Goal: Information Seeking & Learning: Learn about a topic

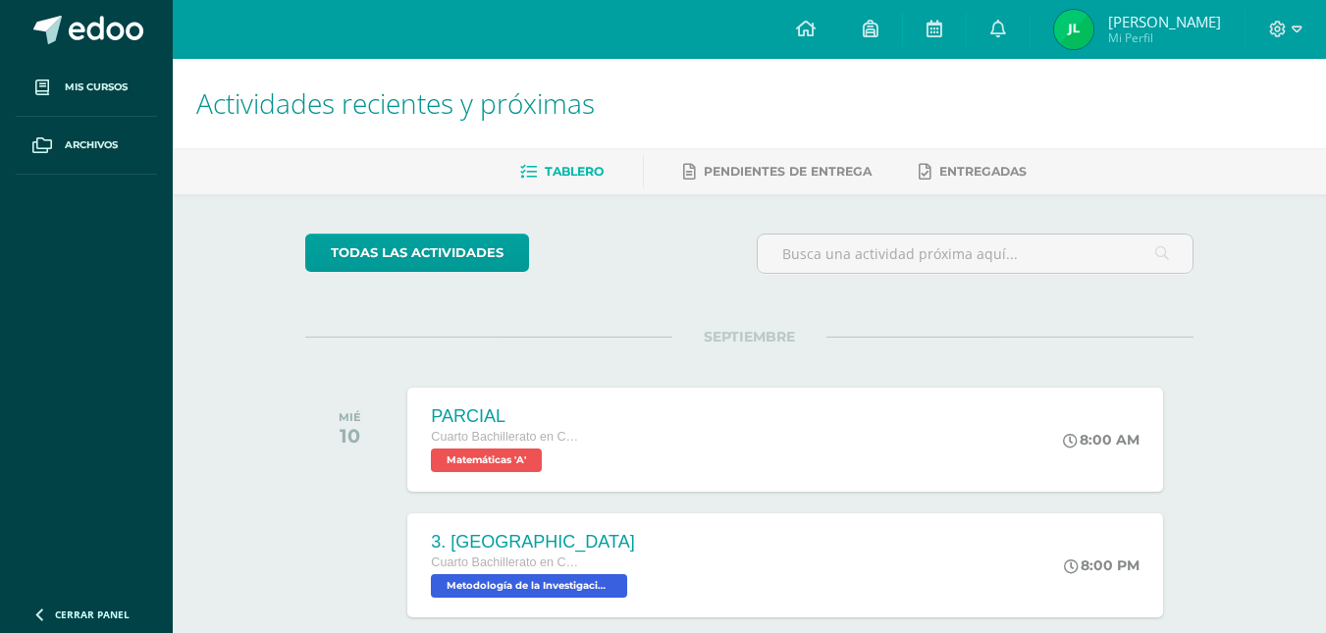
scroll to position [136, 0]
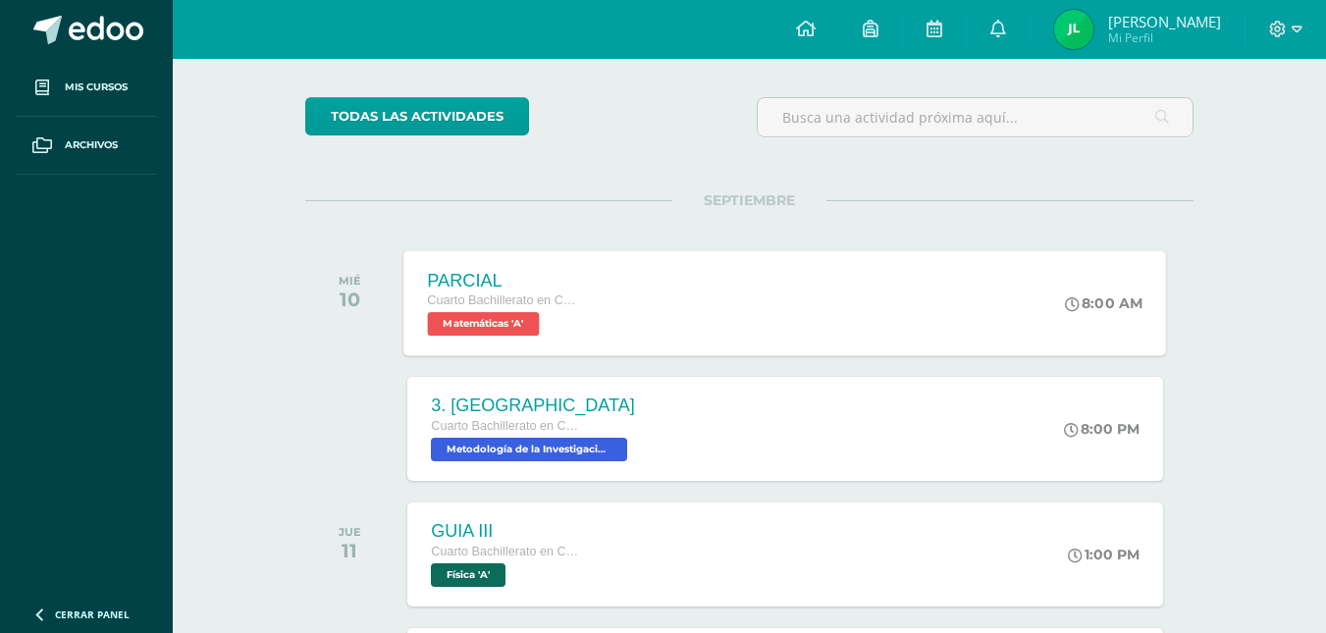
click at [451, 320] on span "Matemáticas 'A'" at bounding box center [484, 324] width 112 height 24
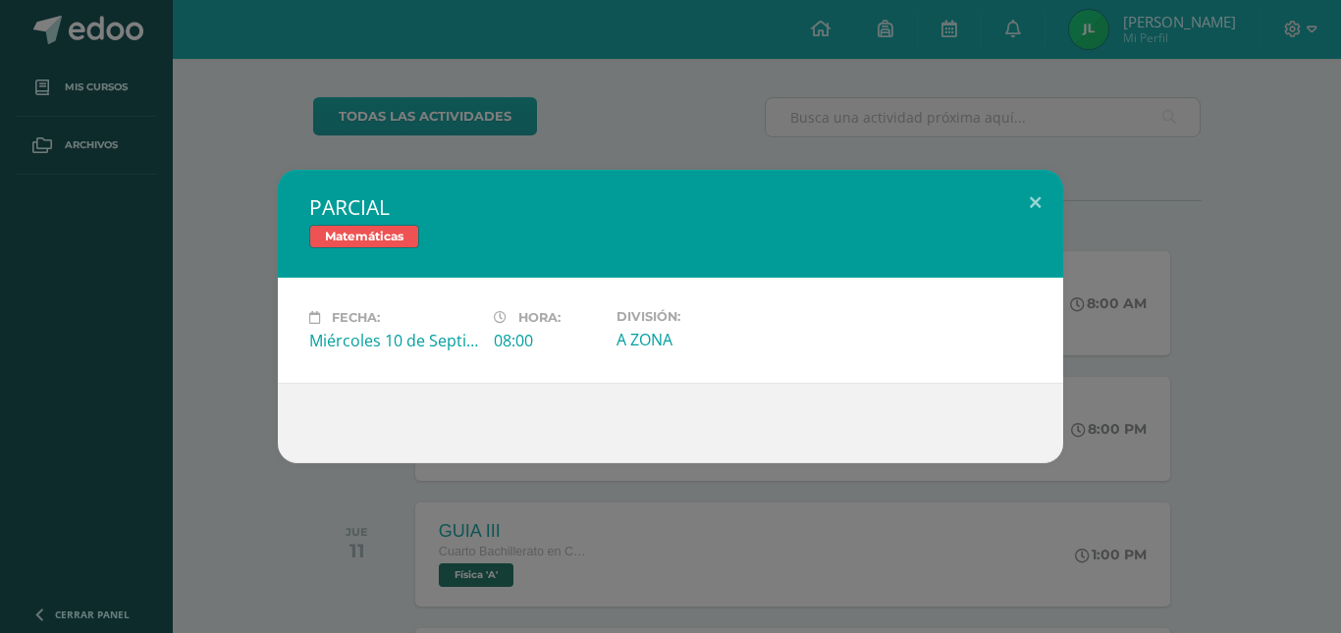
click at [463, 156] on div "PARCIAL Matemáticas Fecha: Miércoles 10 de Septiembre Hora: 08:00 División: A Z…" at bounding box center [670, 316] width 1341 height 633
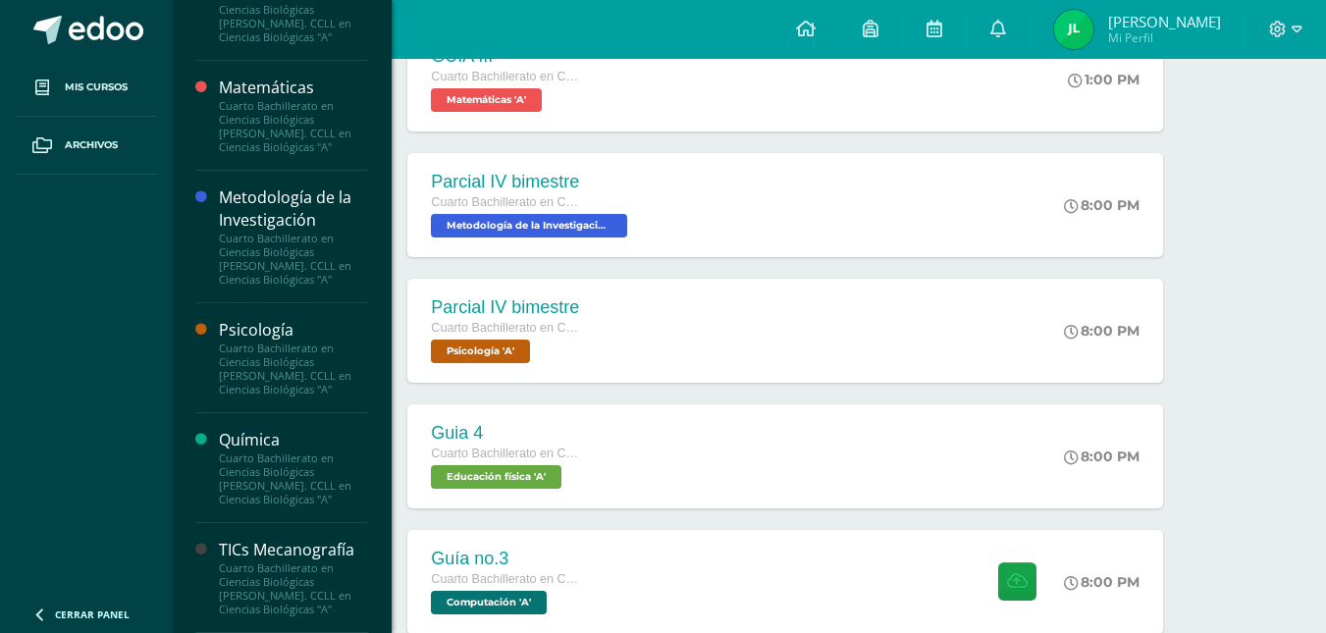
scroll to position [976, 0]
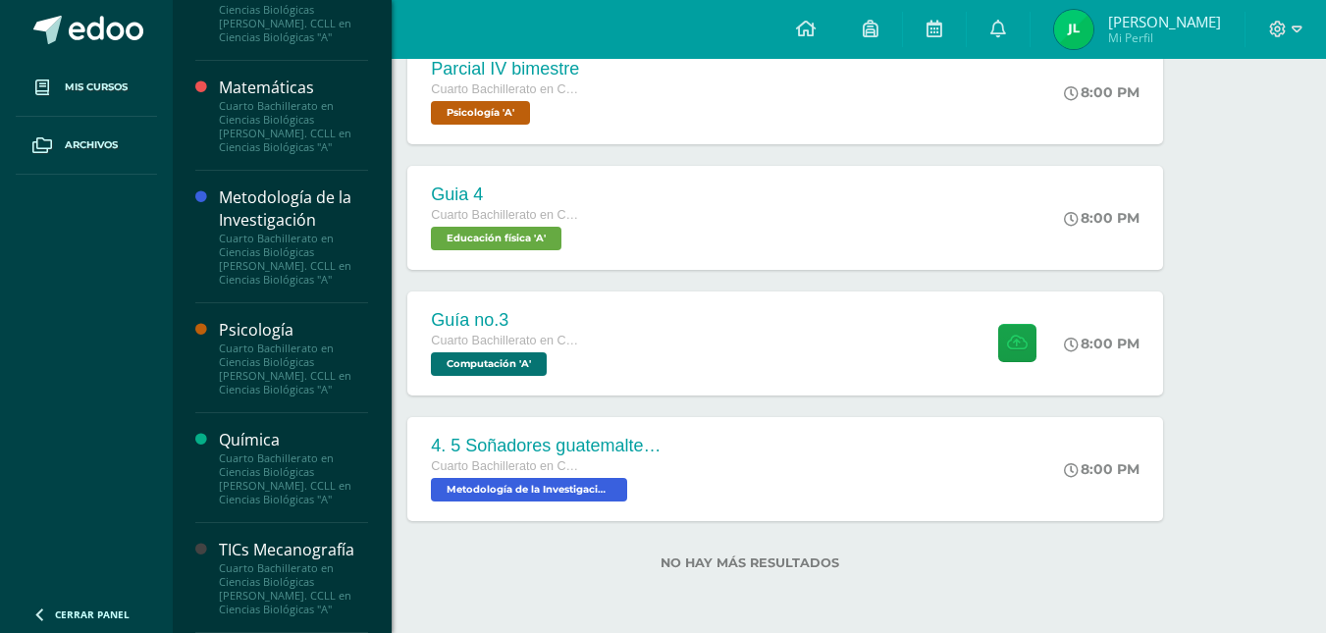
click at [322, 80] on div "Matemáticas" at bounding box center [293, 88] width 149 height 23
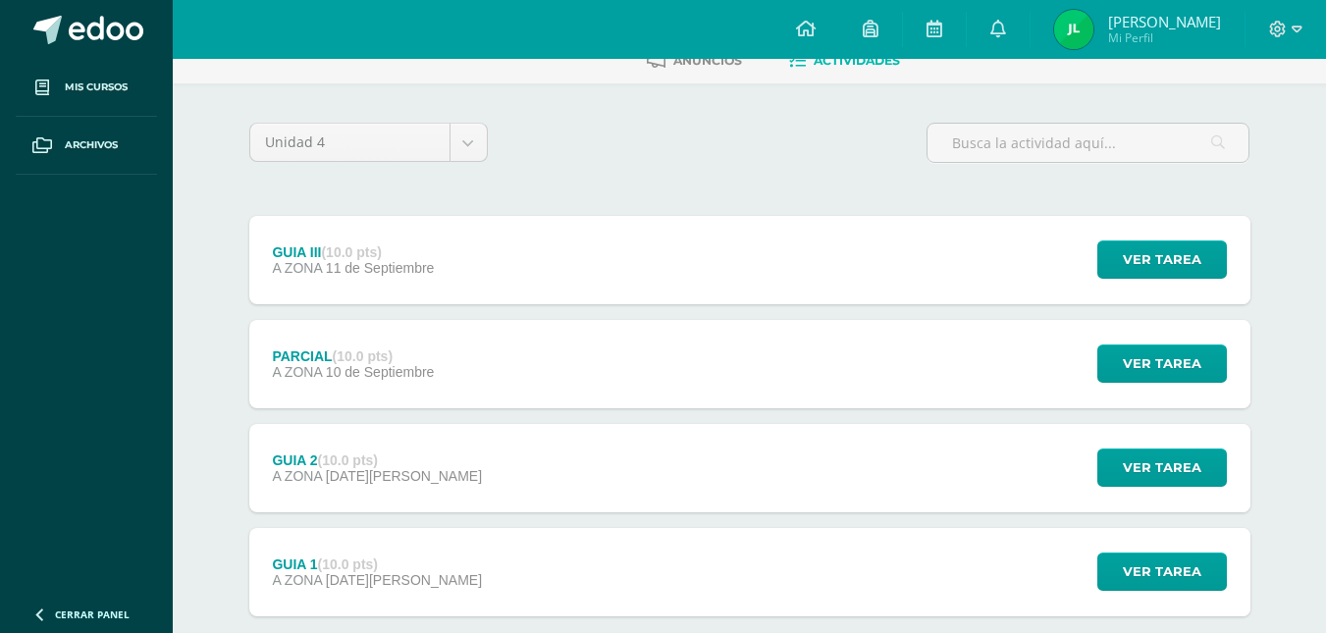
scroll to position [133, 0]
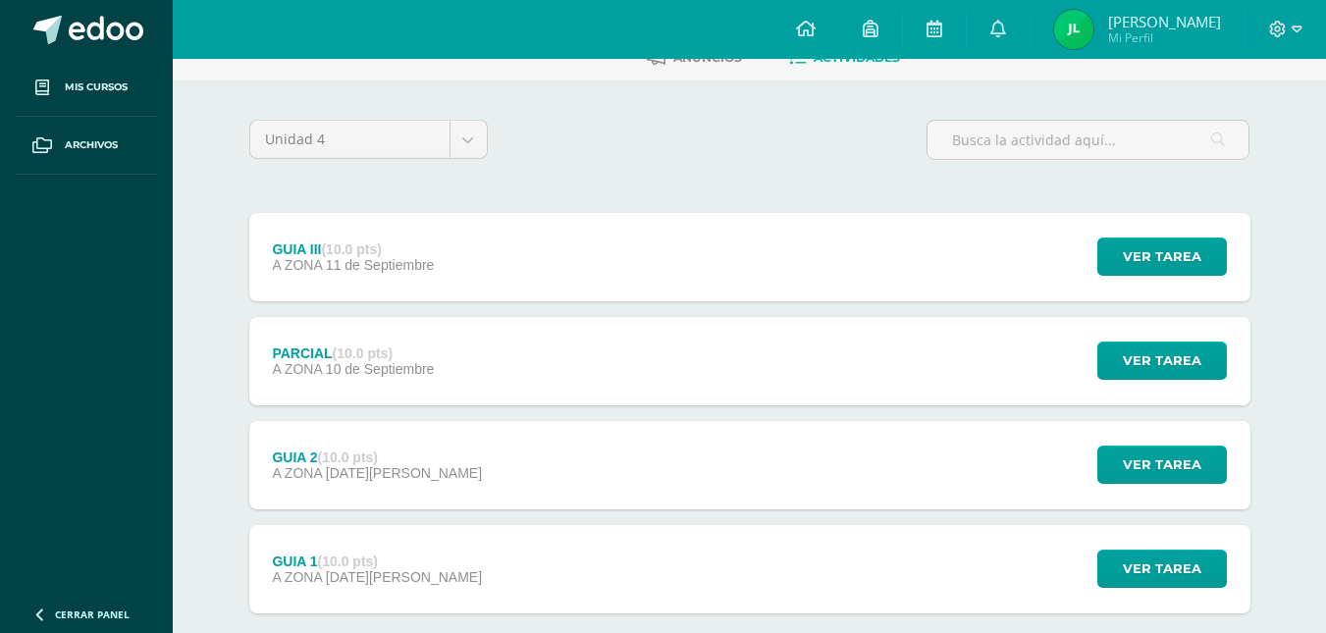
click at [527, 266] on div "GUIA III (10.0 pts) A ZONA 11 de Septiembre Ver tarea GUIA III Matemáticas Carg…" at bounding box center [749, 257] width 1001 height 88
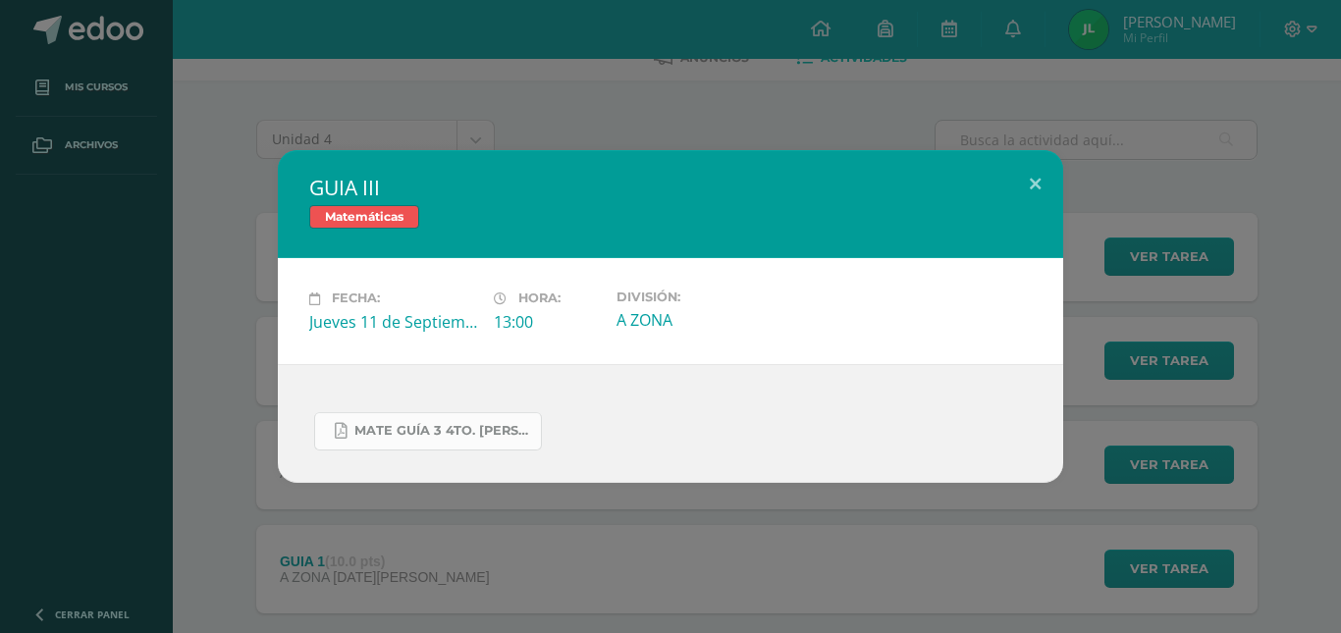
click at [409, 421] on link "MATE GUÍA 3 4TO. BACH.docx.pdf" at bounding box center [428, 431] width 228 height 38
click at [582, 51] on div "GUIA III Matemáticas Fecha: Jueves 11 de Septiembre Hora: 13:00 División: A ZONA" at bounding box center [670, 316] width 1341 height 633
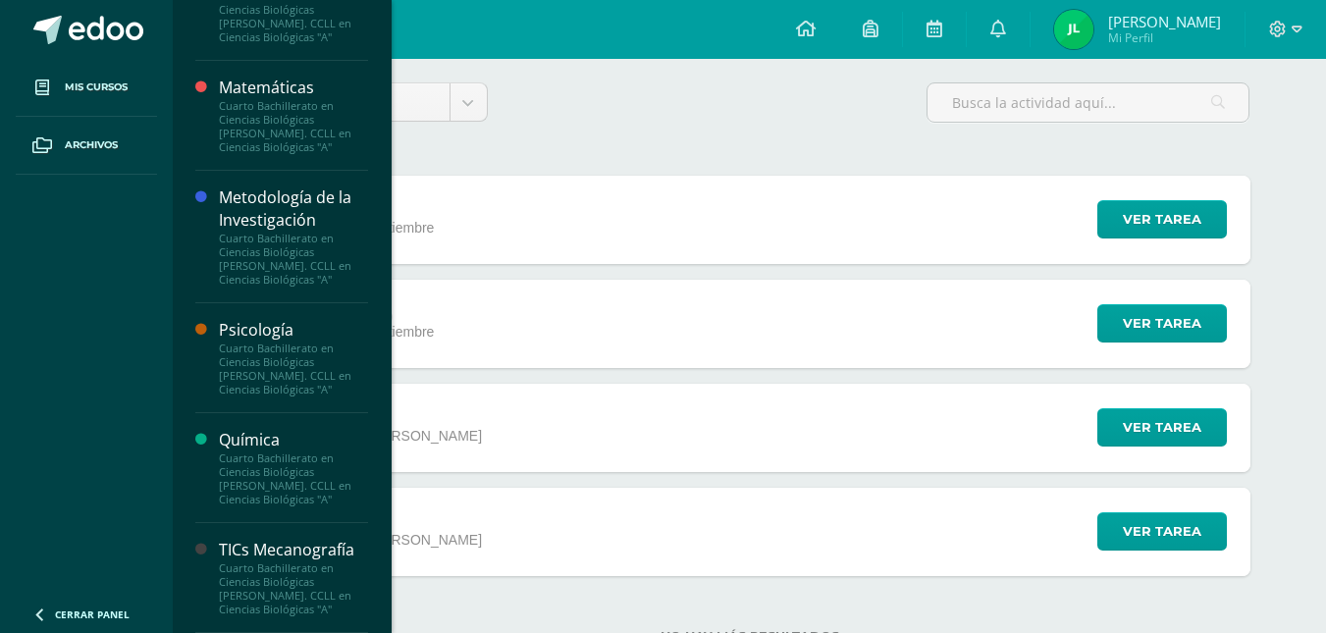
scroll to position [181, 0]
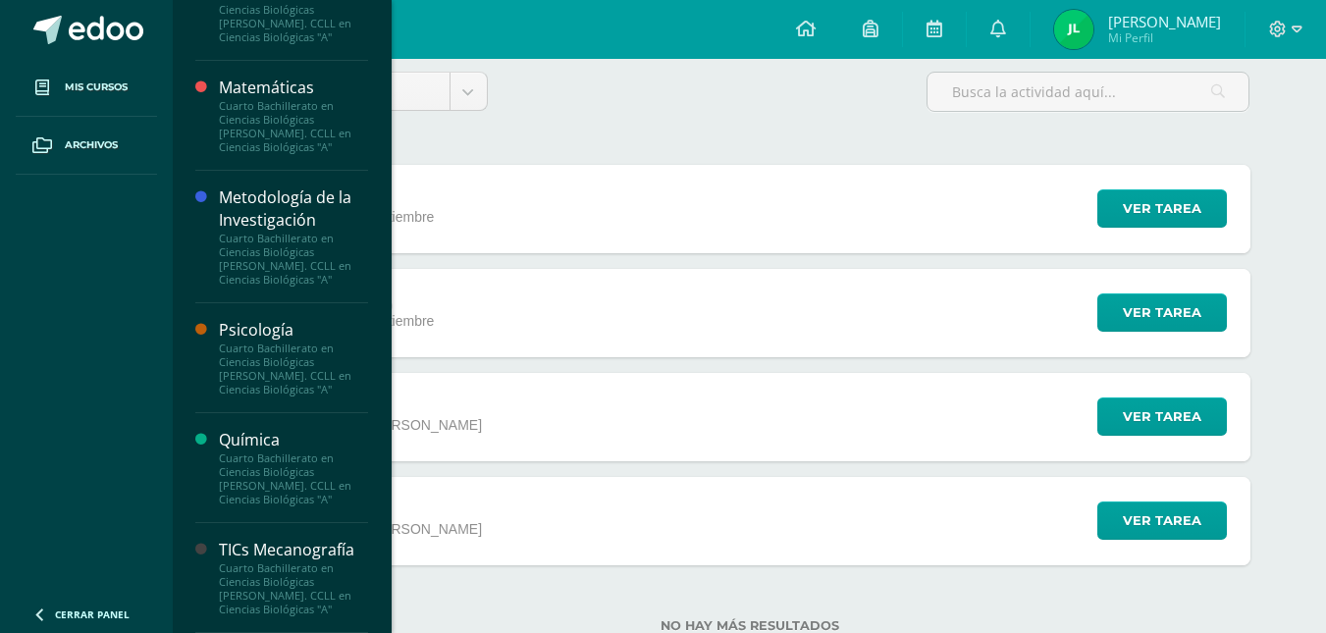
click at [278, 339] on div "Psicología" at bounding box center [293, 330] width 149 height 23
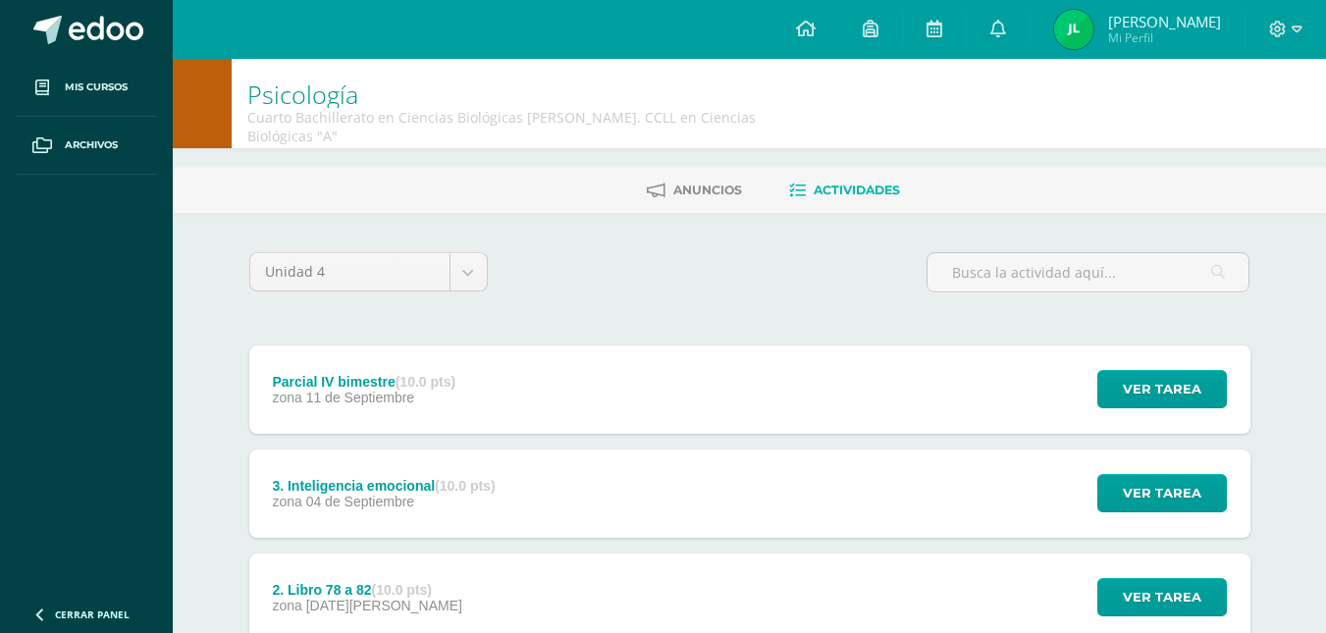
scroll to position [61, 0]
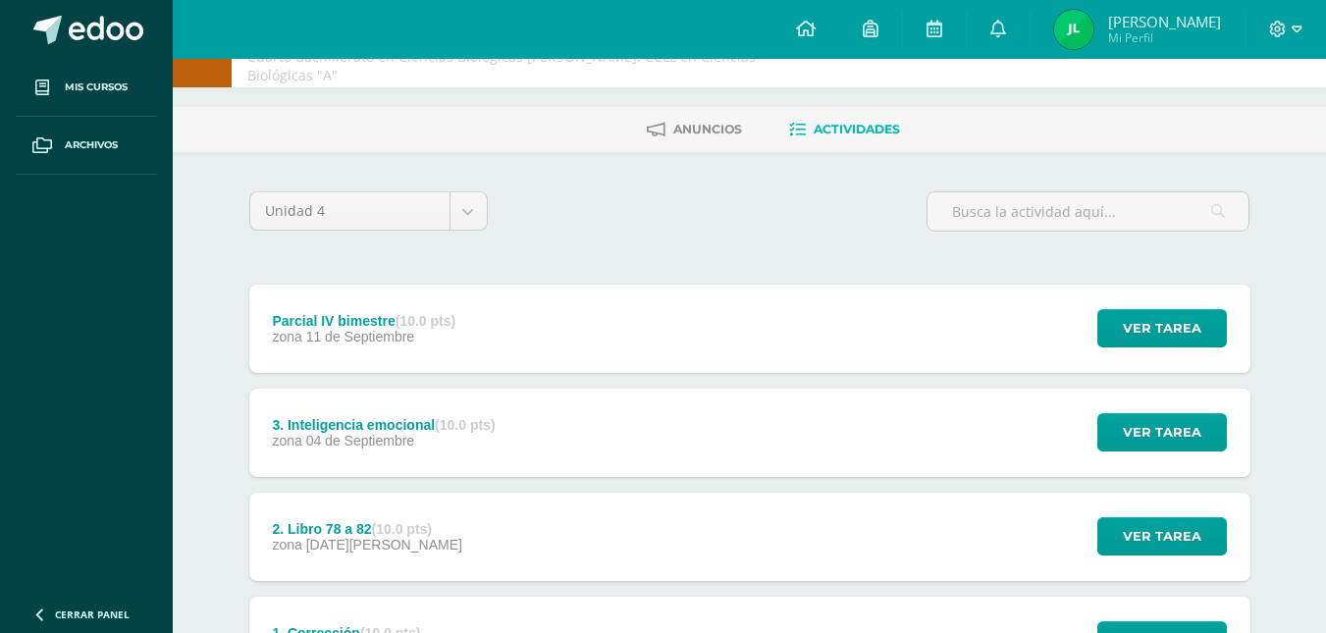
click at [596, 309] on div "Parcial IV bimestre (10.0 pts) zona [DATE] Ver tarea Parcial IV bimestre Psicol…" at bounding box center [749, 329] width 1001 height 88
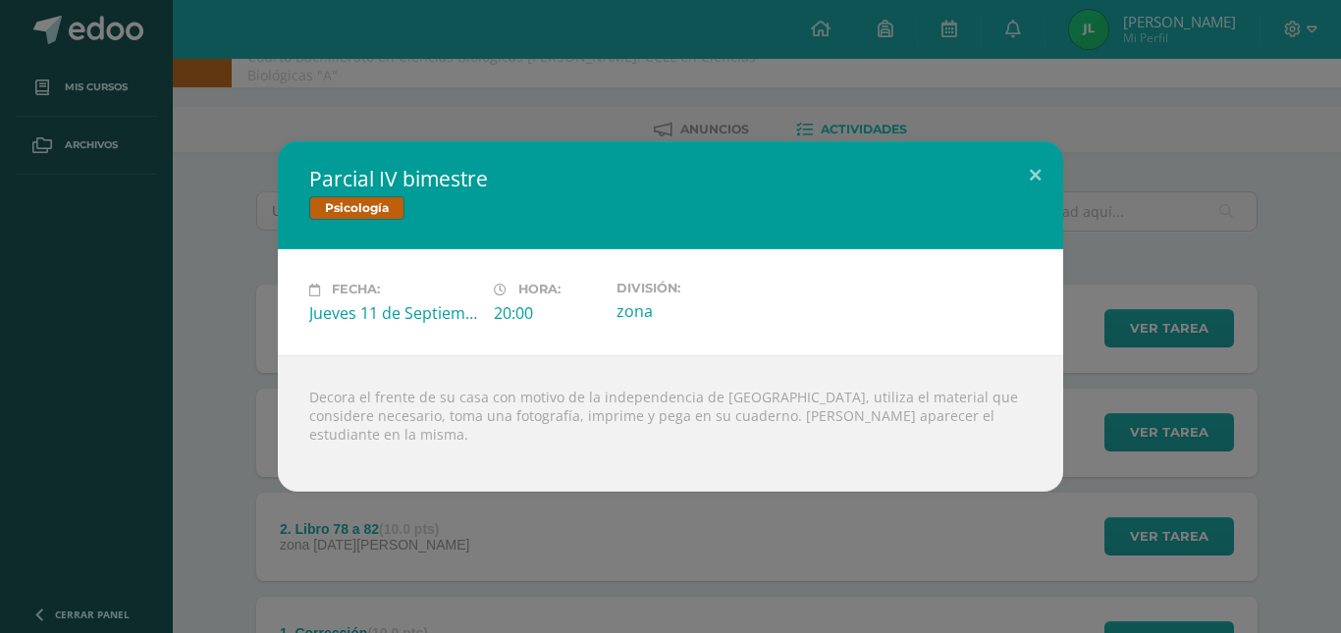
click at [195, 362] on div "Parcial IV bimestre Psicología Fecha: [DATE] Hora: 20:00 División: zona" at bounding box center [670, 315] width 1325 height 349
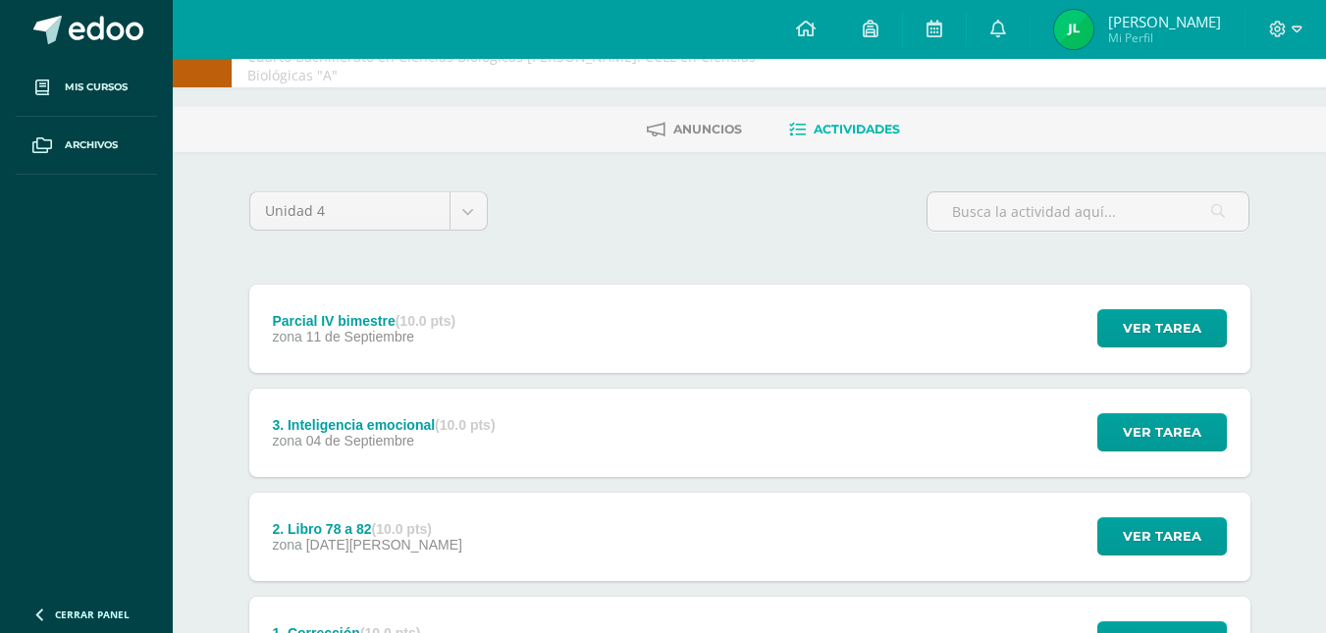
click at [395, 417] on div "3. Inteligencia emocional (10.0 pts)" at bounding box center [383, 425] width 223 height 16
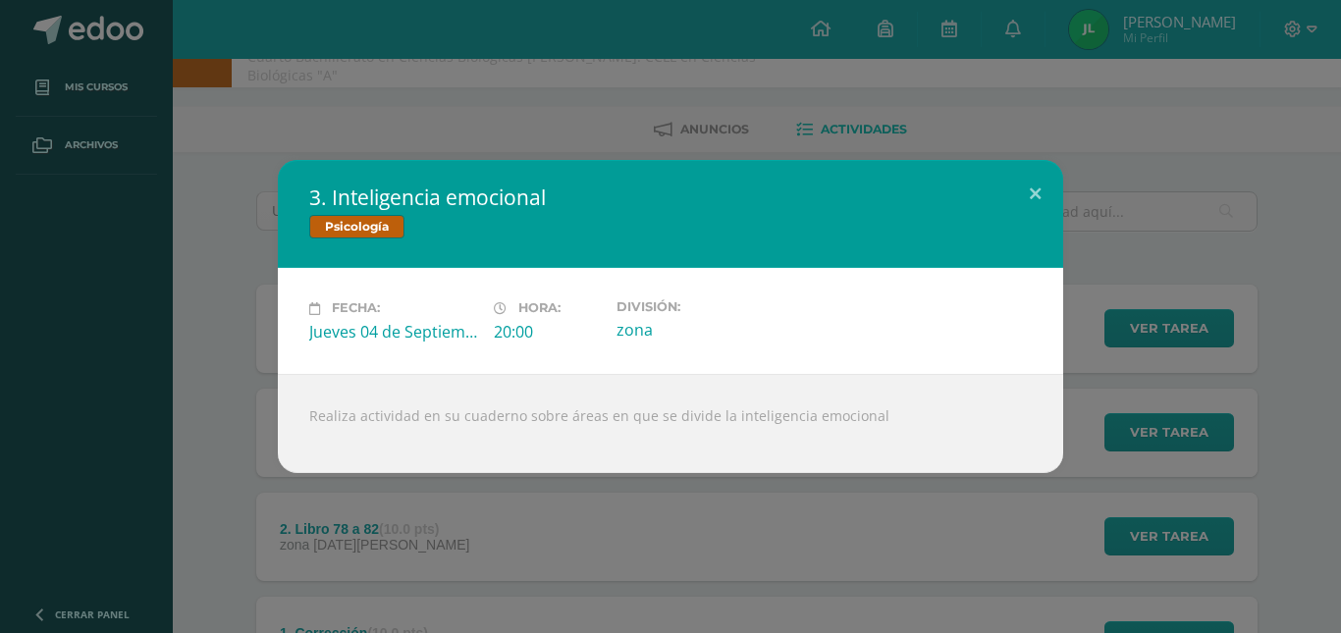
click at [452, 490] on div "3. Inteligencia emocional Psicología Fecha: [DATE] Hora: 20:00 División:" at bounding box center [670, 316] width 1341 height 633
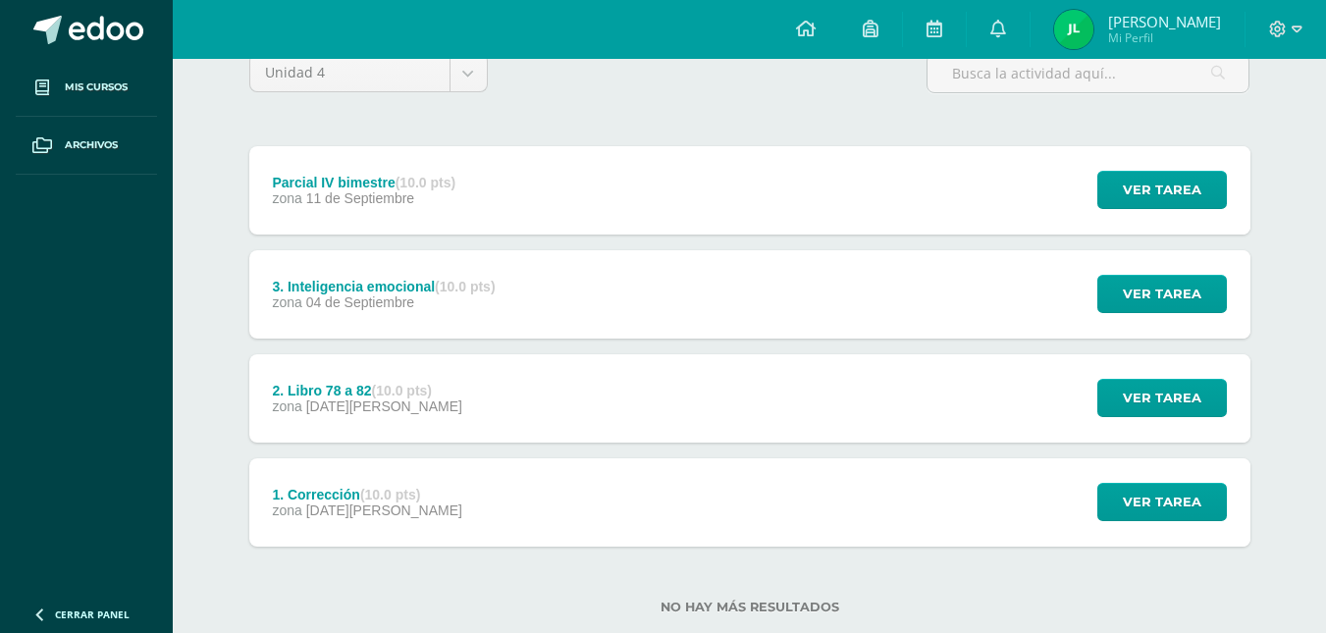
scroll to position [198, 0]
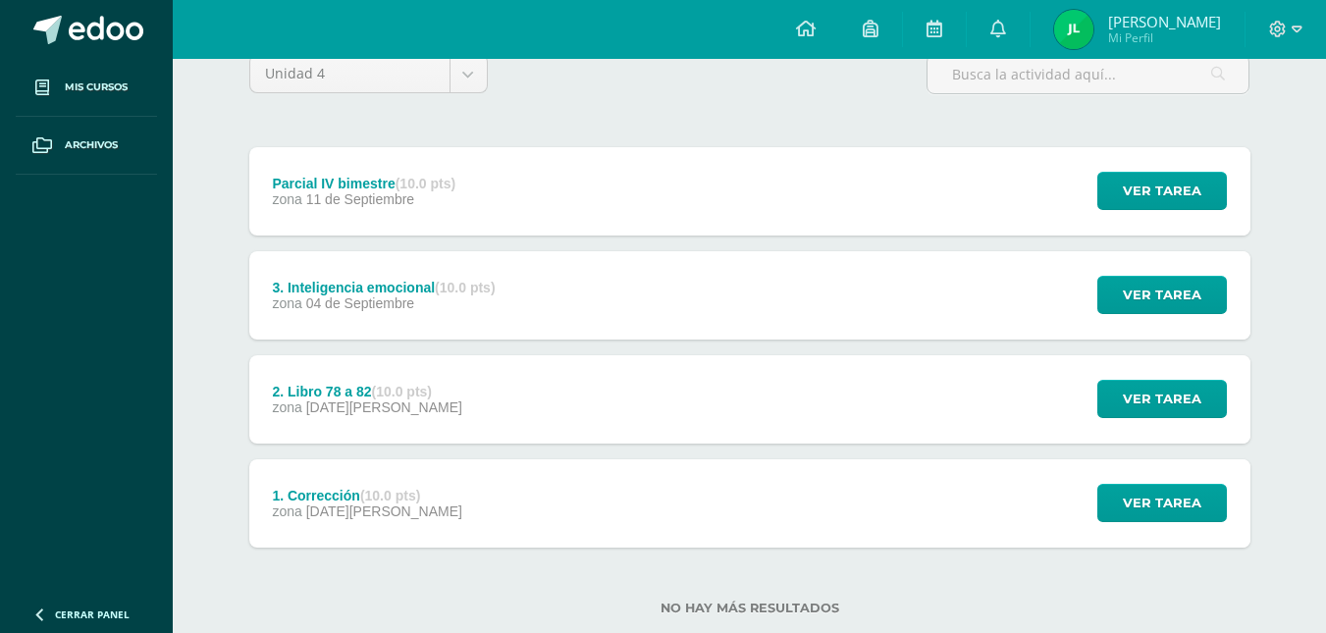
click at [480, 371] on div "2. Libro 78 a 82 (10.0 pts) zona 28 de Agosto Ver tarea 2. Libro 78 a 82 Psicol…" at bounding box center [749, 399] width 1001 height 88
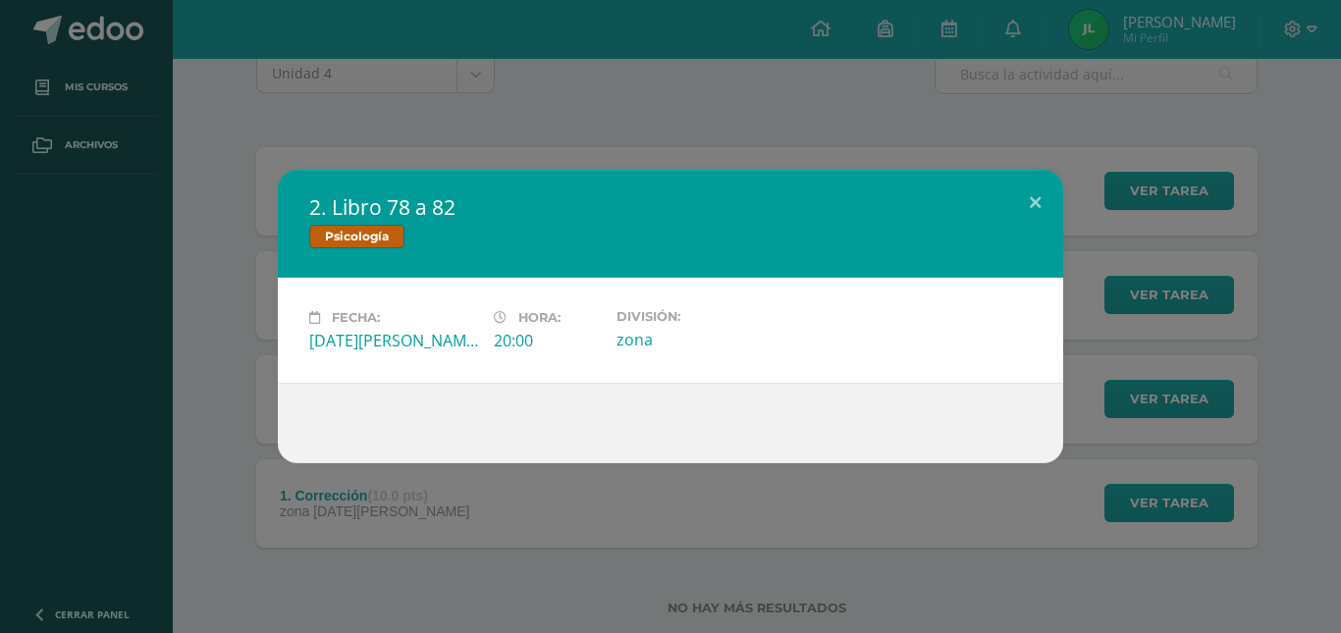
click at [545, 57] on div "2. Libro 78 a 82 Psicología Fecha: Jueves 28 de Agosto Hora: 20:00 División: zo…" at bounding box center [670, 316] width 1341 height 633
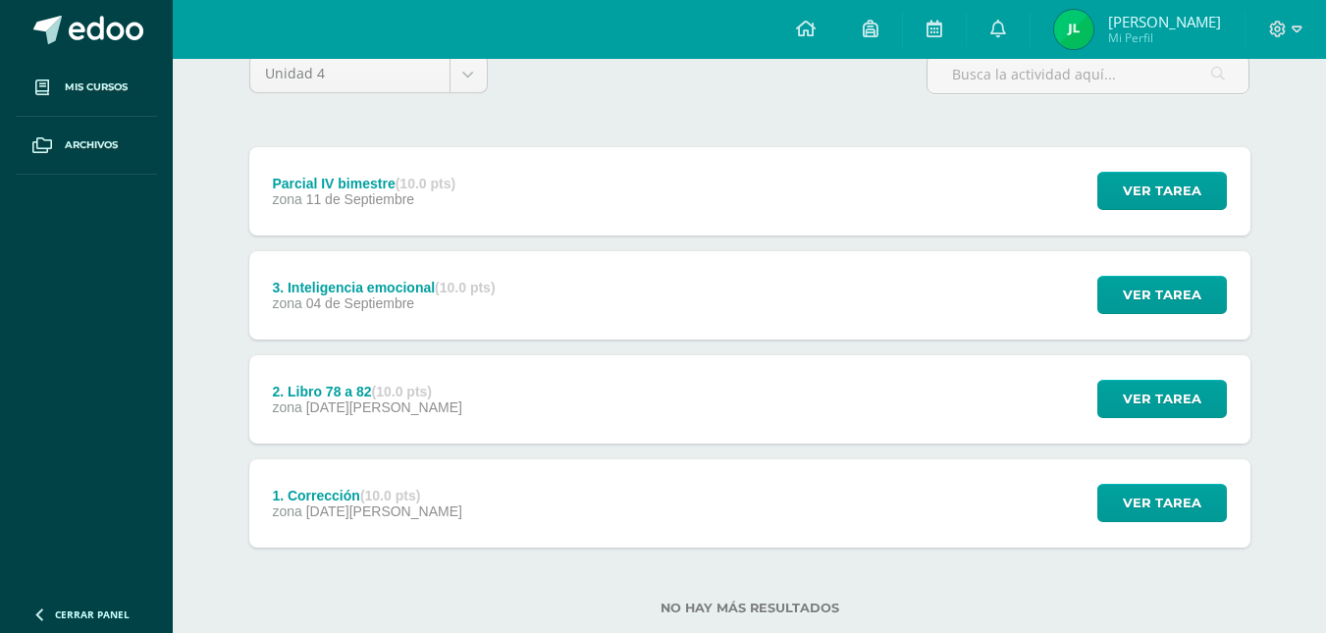
click at [438, 256] on div "3. Inteligencia emocional (10.0 pts) zona 04 de Septiembre" at bounding box center [384, 295] width 270 height 88
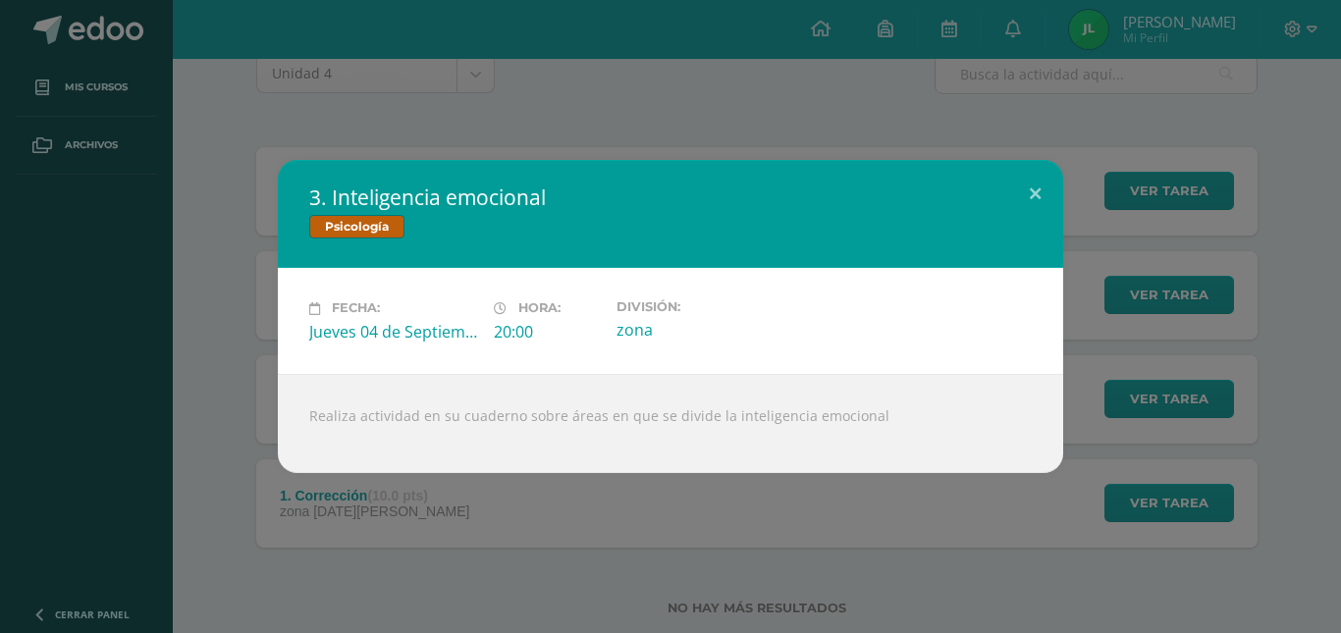
click at [651, 71] on div "3. Inteligencia emocional Psicología Fecha: Jueves 04 de Septiembre Hora: 20:00…" at bounding box center [670, 316] width 1341 height 633
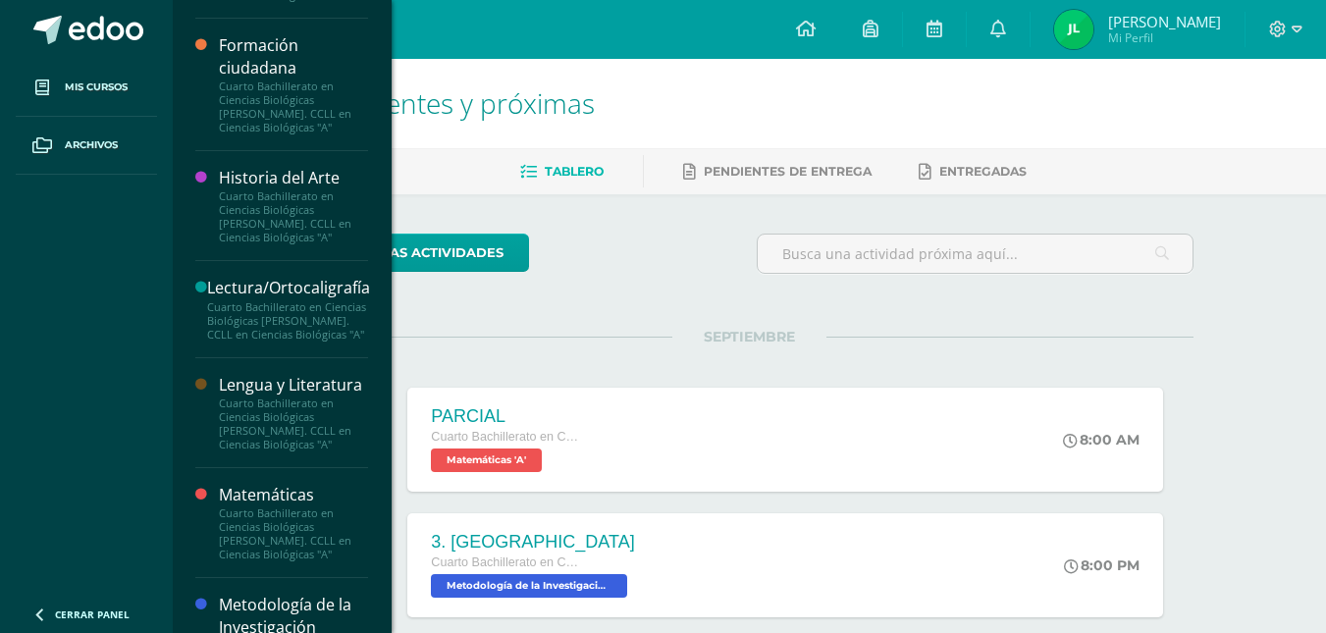
scroll to position [909, 0]
click at [239, 395] on div "Lengua y Literatura" at bounding box center [293, 383] width 149 height 23
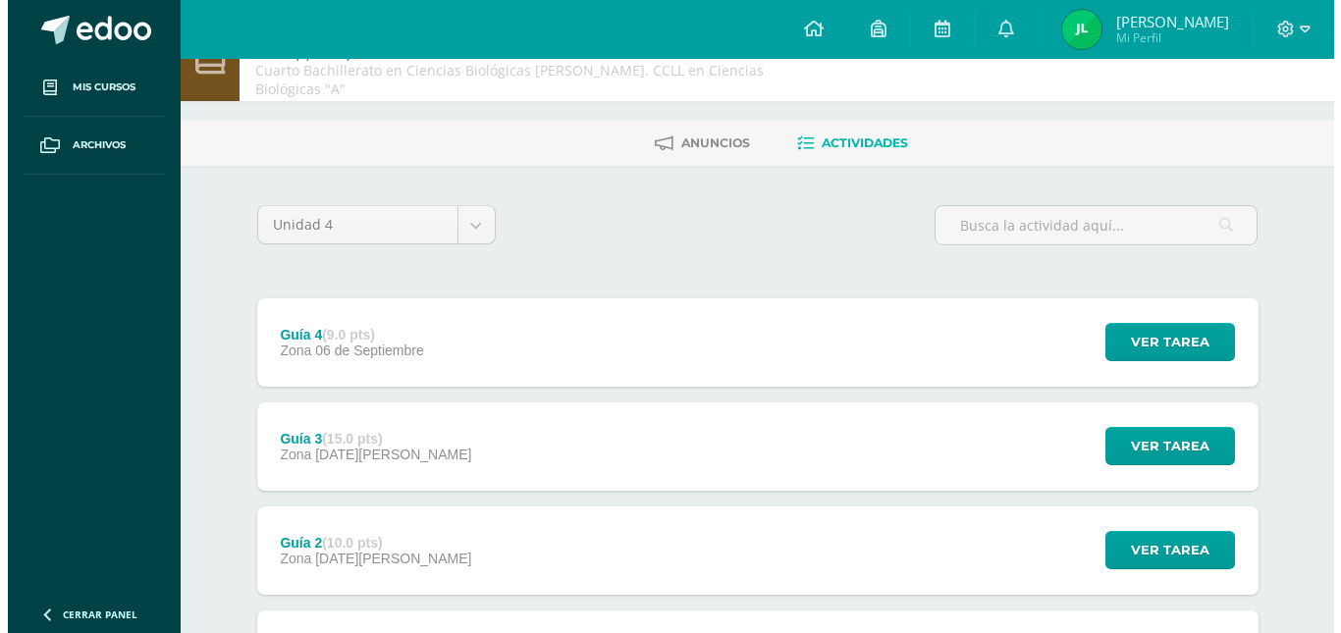
scroll to position [48, 0]
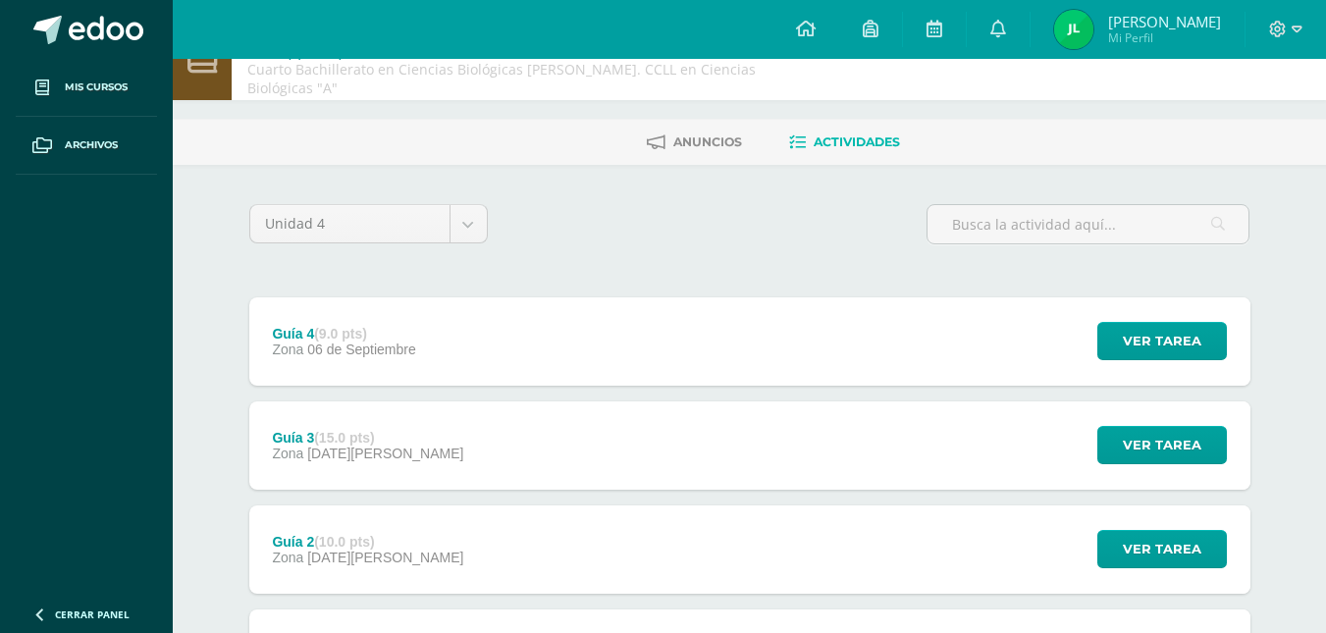
click at [755, 297] on div "Guía 4 (9.0 pts) Zona [DATE] Ver tarea Guía 4 Lengua y Literatura Cargando cont…" at bounding box center [749, 341] width 1001 height 88
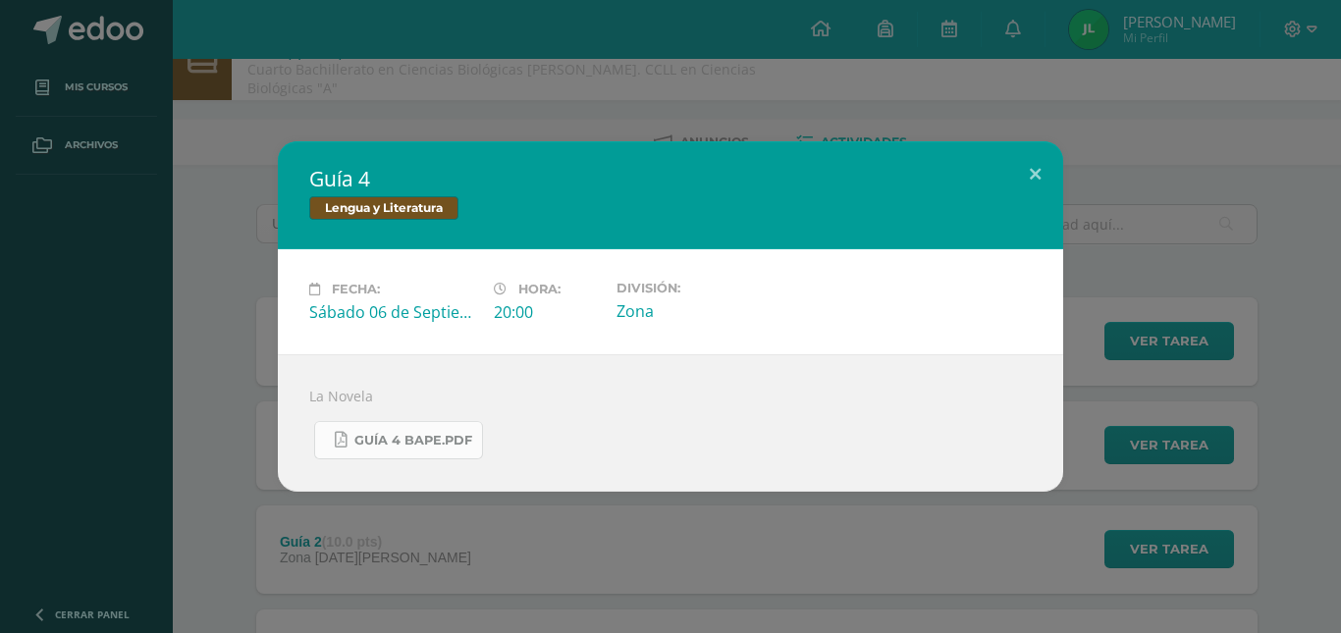
click at [399, 437] on span "Guía 4 BAPE.pdf" at bounding box center [413, 441] width 118 height 16
click at [451, 521] on div "Guía 4 Lengua y Literatura Fecha: [DATE] Hora: 20:00 División: Zona" at bounding box center [670, 316] width 1341 height 633
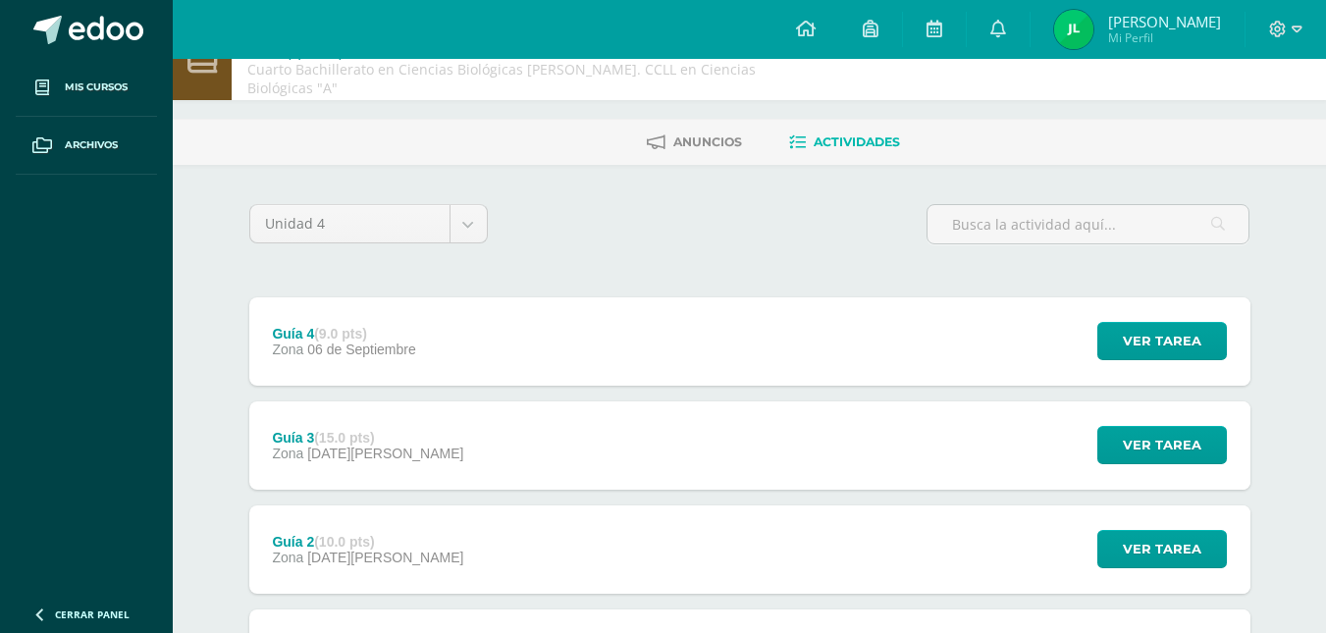
click at [457, 457] on div "Guía 3 (15.0 pts) Zona [DATE][PERSON_NAME] Ver tarea Guía 3 Lengua y Literatura…" at bounding box center [749, 445] width 1001 height 88
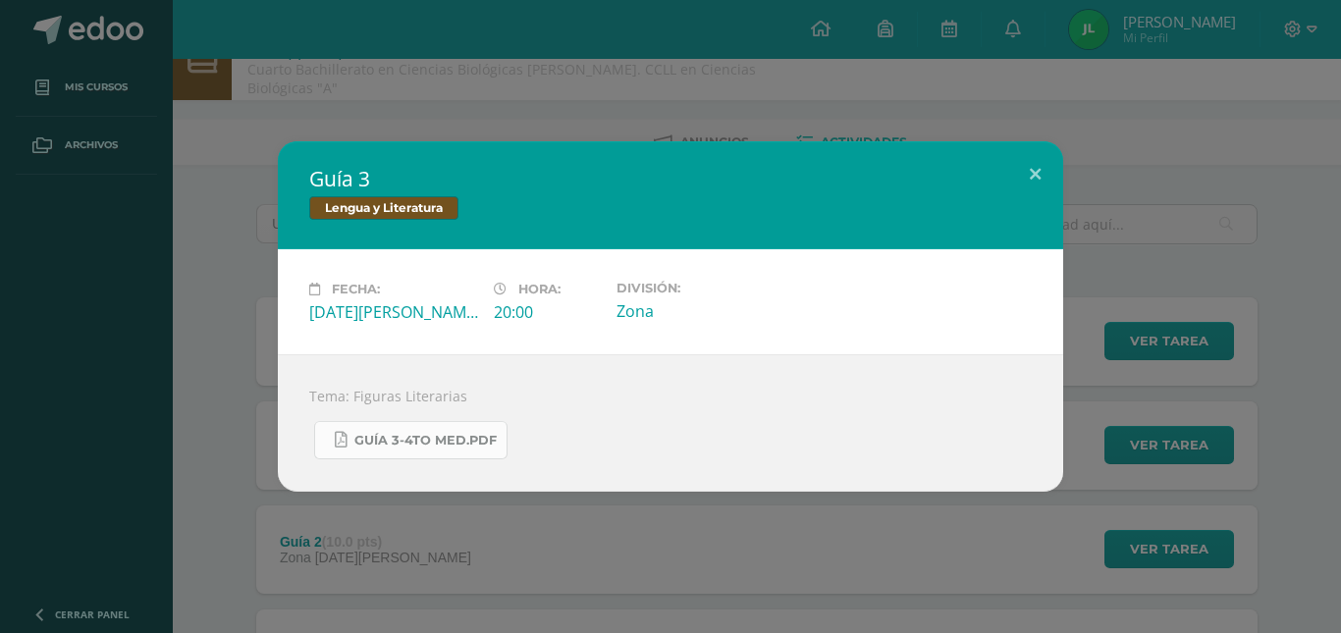
click at [400, 442] on span "Guía 3-4to MED.pdf" at bounding box center [425, 441] width 142 height 16
